Goal: Task Accomplishment & Management: Manage account settings

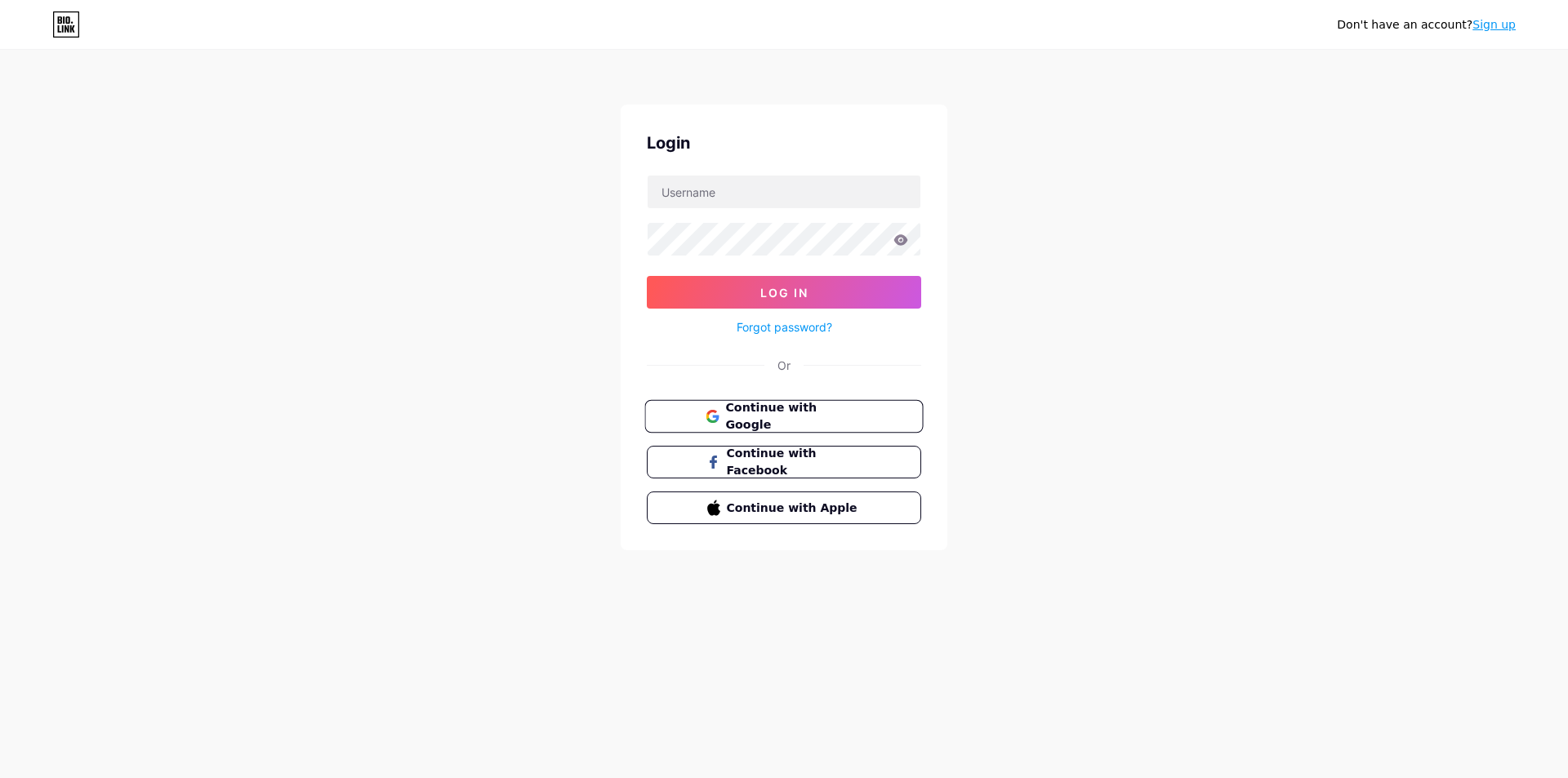
click at [751, 406] on button "Continue with Google" at bounding box center [783, 417] width 278 height 34
click at [751, 405] on button "Continue with Google" at bounding box center [783, 417] width 278 height 34
